Goal: Browse casually: Explore the website without a specific task or goal

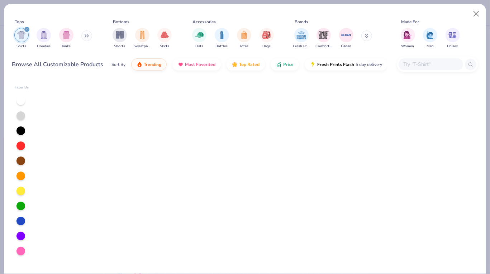
scroll to position [1286, 0]
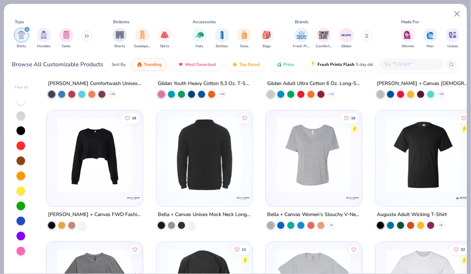
type textarea "x"
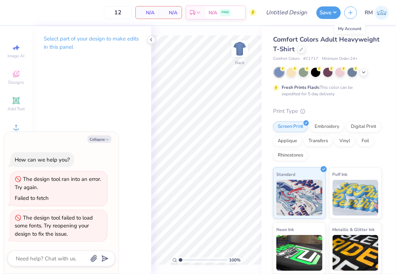
type textarea "x"
